Goal: Find specific page/section: Find specific page/section

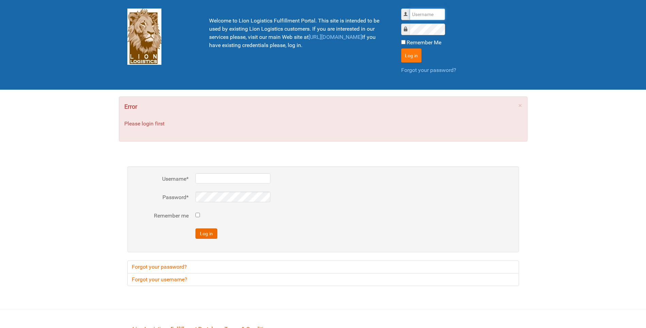
type input "lion"
click at [404, 52] on button "Log in" at bounding box center [411, 55] width 20 height 14
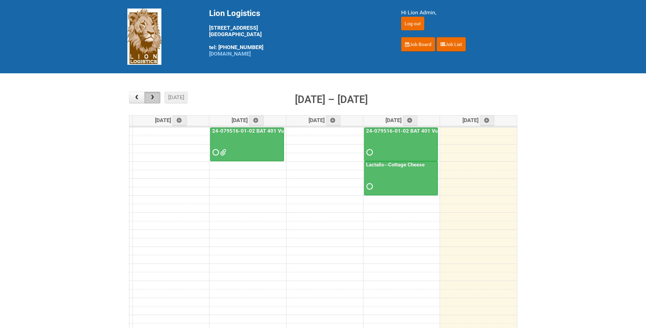
click at [149, 100] on button "button" at bounding box center [152, 98] width 16 height 12
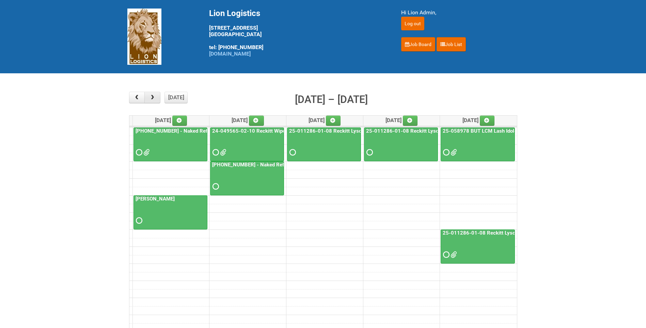
click at [152, 95] on span "button" at bounding box center [152, 97] width 6 height 5
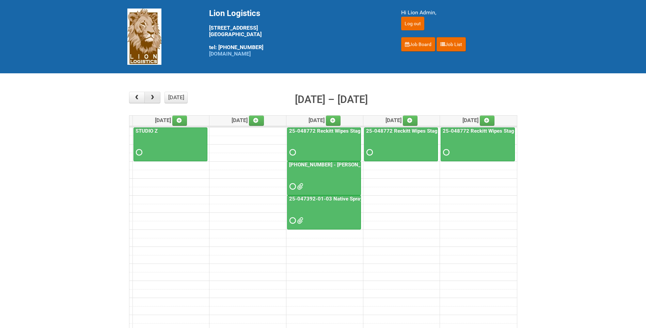
click at [152, 95] on span "button" at bounding box center [152, 97] width 6 height 5
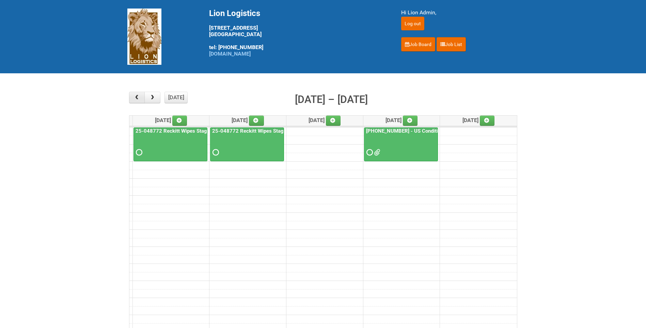
click at [137, 95] on span "button" at bounding box center [136, 97] width 6 height 5
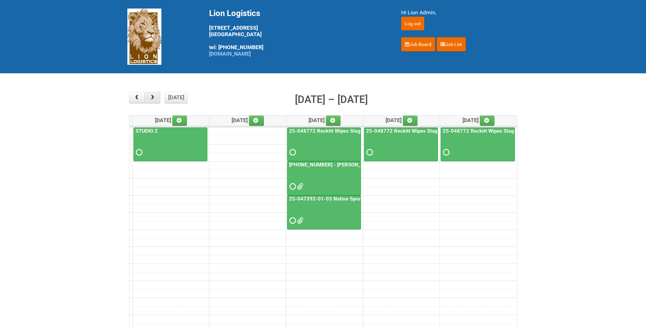
click at [152, 94] on button "button" at bounding box center [152, 98] width 16 height 12
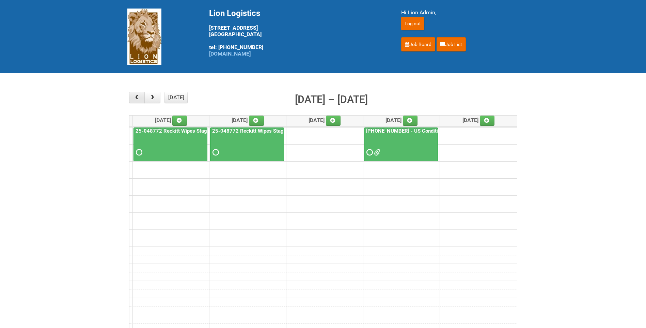
click at [140, 97] on span "button" at bounding box center [136, 97] width 6 height 5
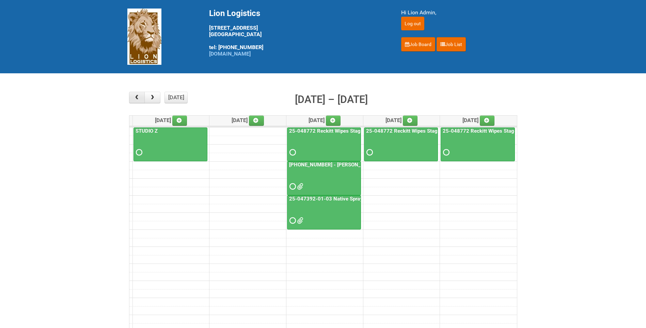
click at [140, 97] on span "button" at bounding box center [136, 97] width 6 height 5
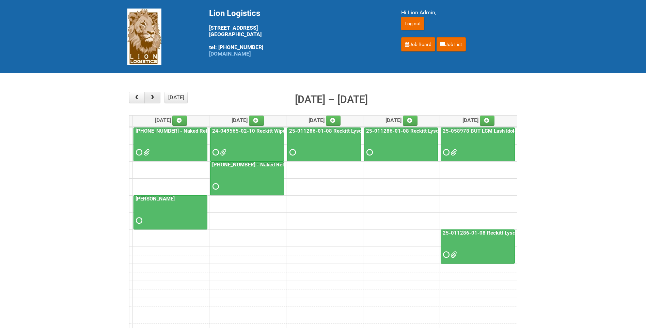
click at [156, 96] on button "button" at bounding box center [152, 98] width 16 height 12
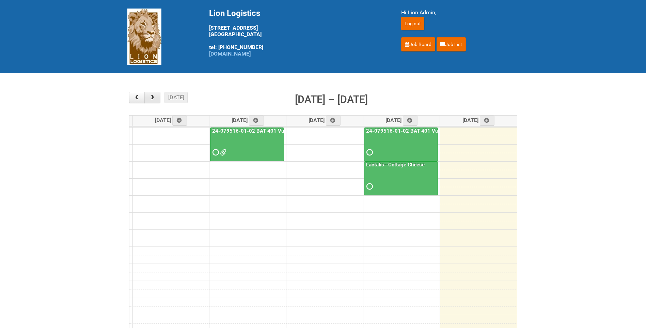
click at [155, 99] on span "button" at bounding box center [152, 97] width 6 height 5
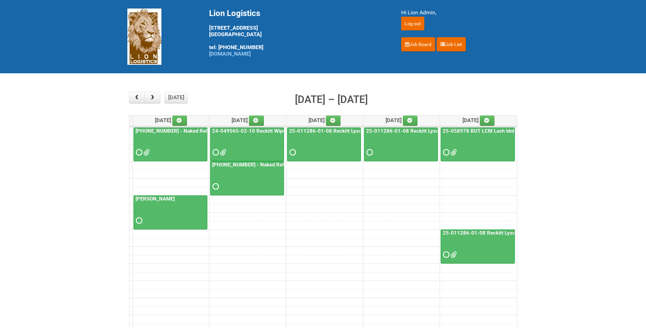
click at [454, 255] on span at bounding box center [453, 254] width 5 height 5
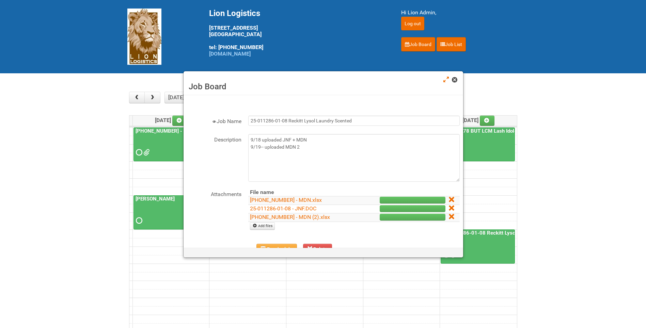
click at [453, 79] on span at bounding box center [454, 79] width 5 height 5
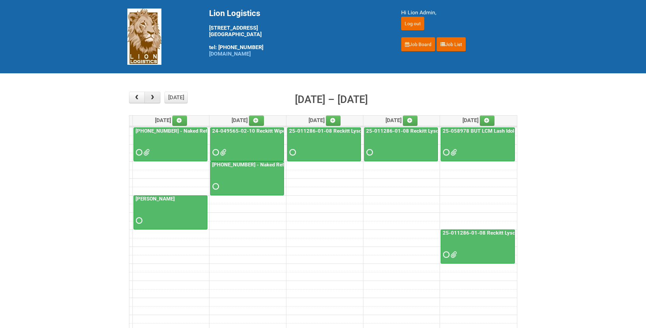
click at [154, 94] on button "button" at bounding box center [152, 98] width 16 height 12
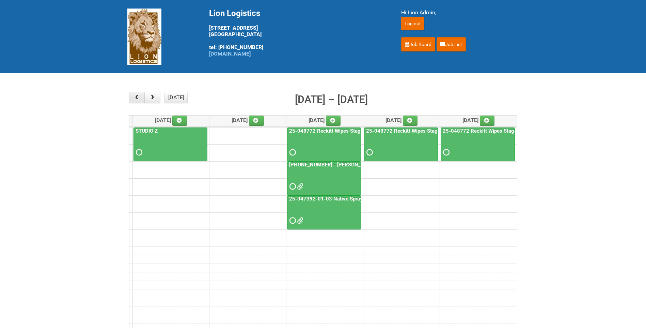
click at [140, 94] on button "button" at bounding box center [137, 98] width 16 height 12
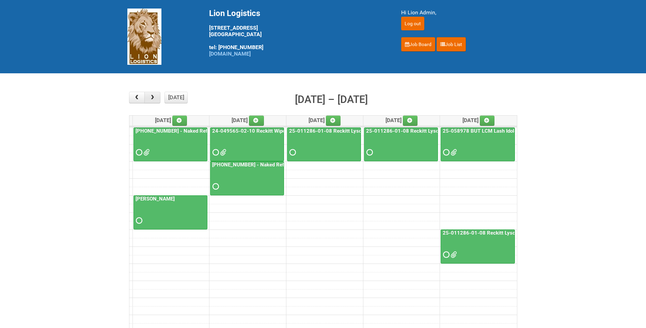
click at [150, 99] on span "button" at bounding box center [152, 97] width 6 height 5
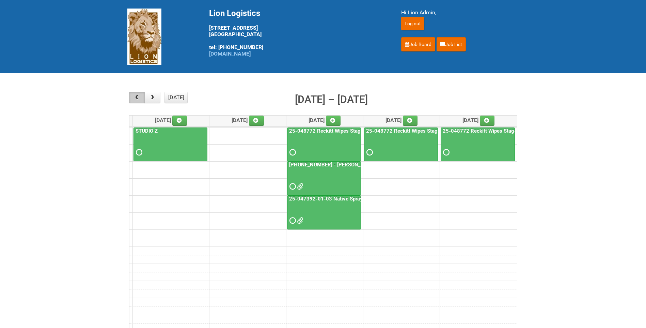
click at [141, 97] on button "button" at bounding box center [137, 98] width 16 height 12
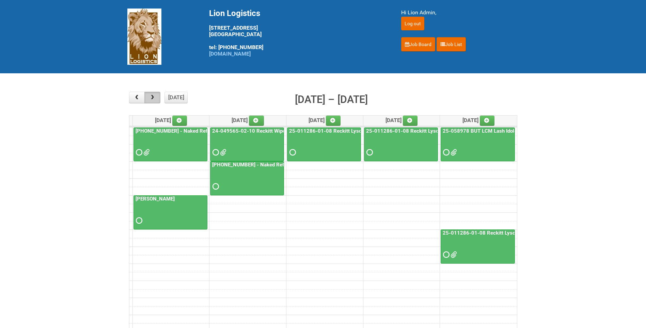
click at [156, 98] on button "button" at bounding box center [152, 98] width 16 height 12
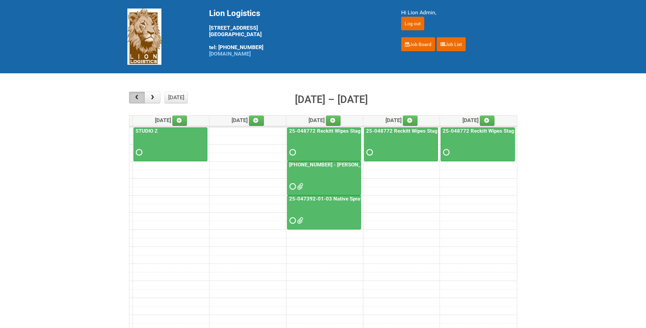
click at [139, 95] on span "button" at bounding box center [136, 97] width 6 height 5
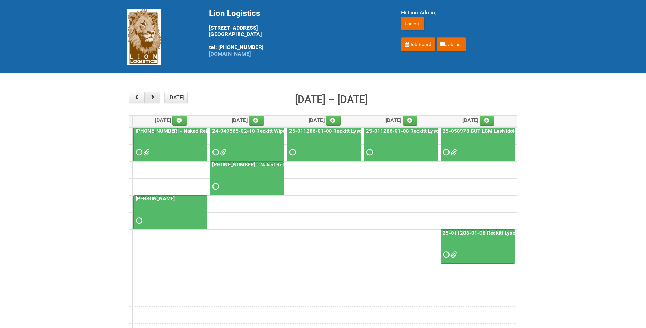
click at [154, 97] on span "button" at bounding box center [152, 97] width 6 height 5
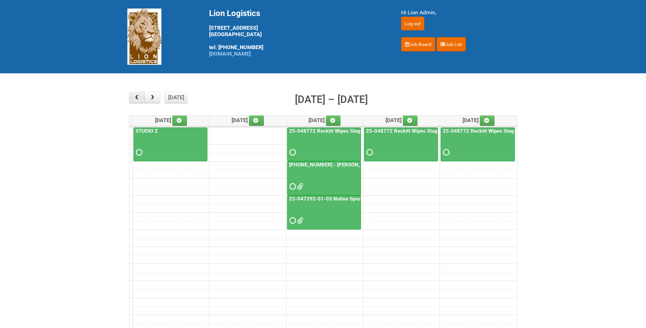
click at [137, 94] on button "button" at bounding box center [137, 98] width 16 height 12
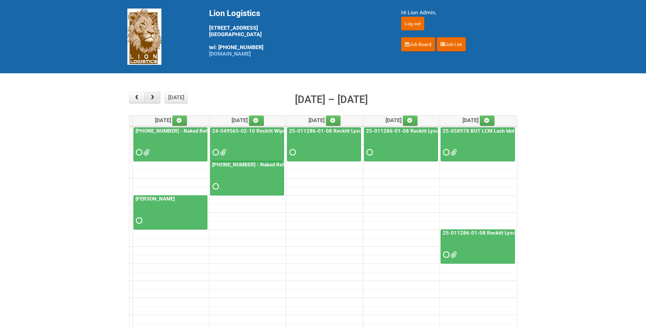
click at [151, 99] on span "button" at bounding box center [152, 97] width 6 height 5
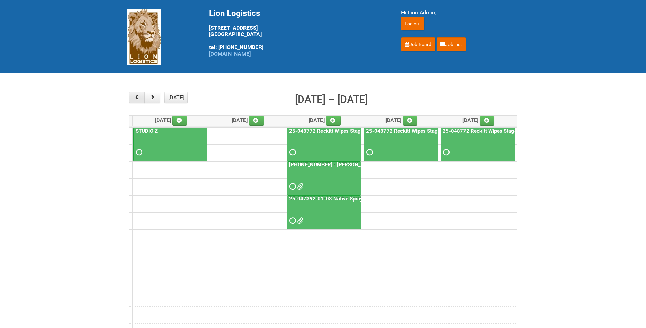
click at [138, 98] on span "button" at bounding box center [136, 97] width 6 height 5
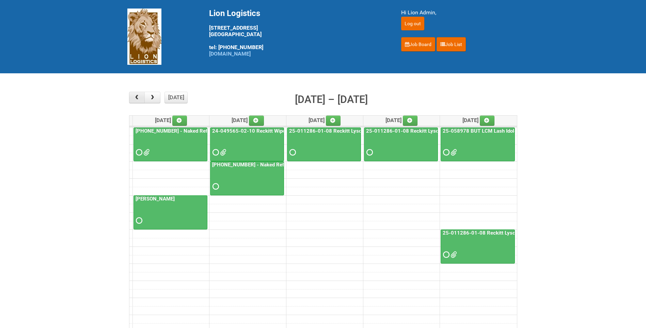
click at [151, 97] on span "button" at bounding box center [152, 97] width 6 height 5
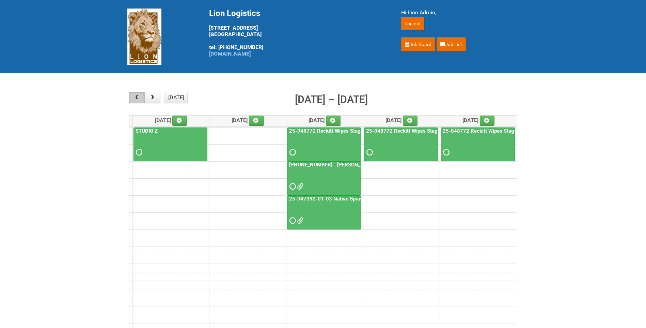
click at [135, 98] on span "button" at bounding box center [136, 97] width 6 height 5
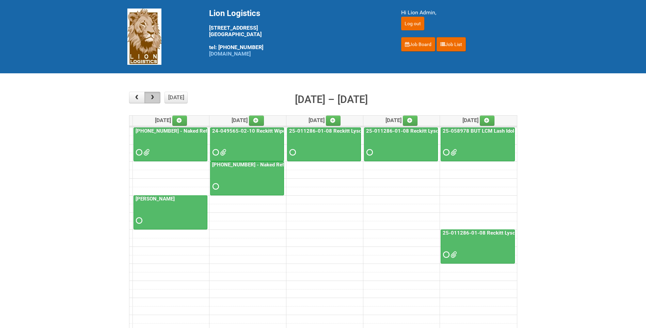
click at [152, 96] on span "button" at bounding box center [152, 97] width 6 height 5
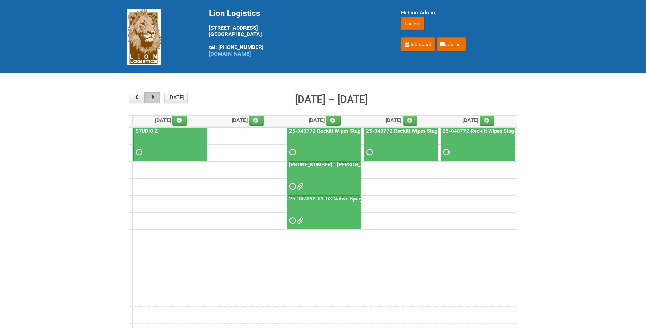
click at [151, 97] on span "button" at bounding box center [152, 97] width 6 height 5
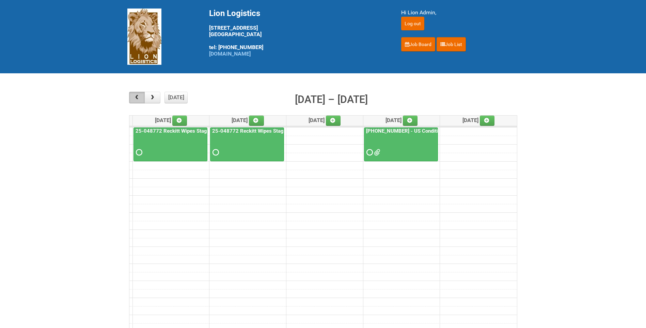
click at [139, 97] on span "button" at bounding box center [136, 97] width 6 height 5
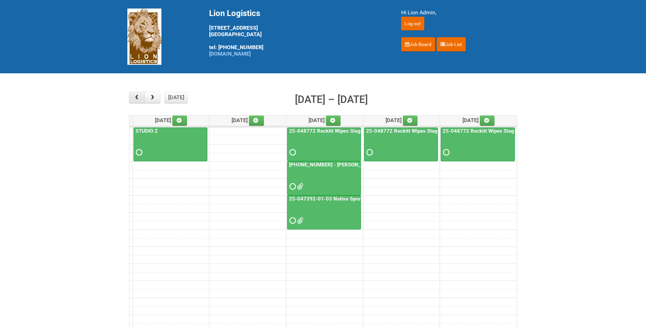
click at [139, 97] on span "button" at bounding box center [136, 97] width 6 height 5
